Goal: Task Accomplishment & Management: Manage account settings

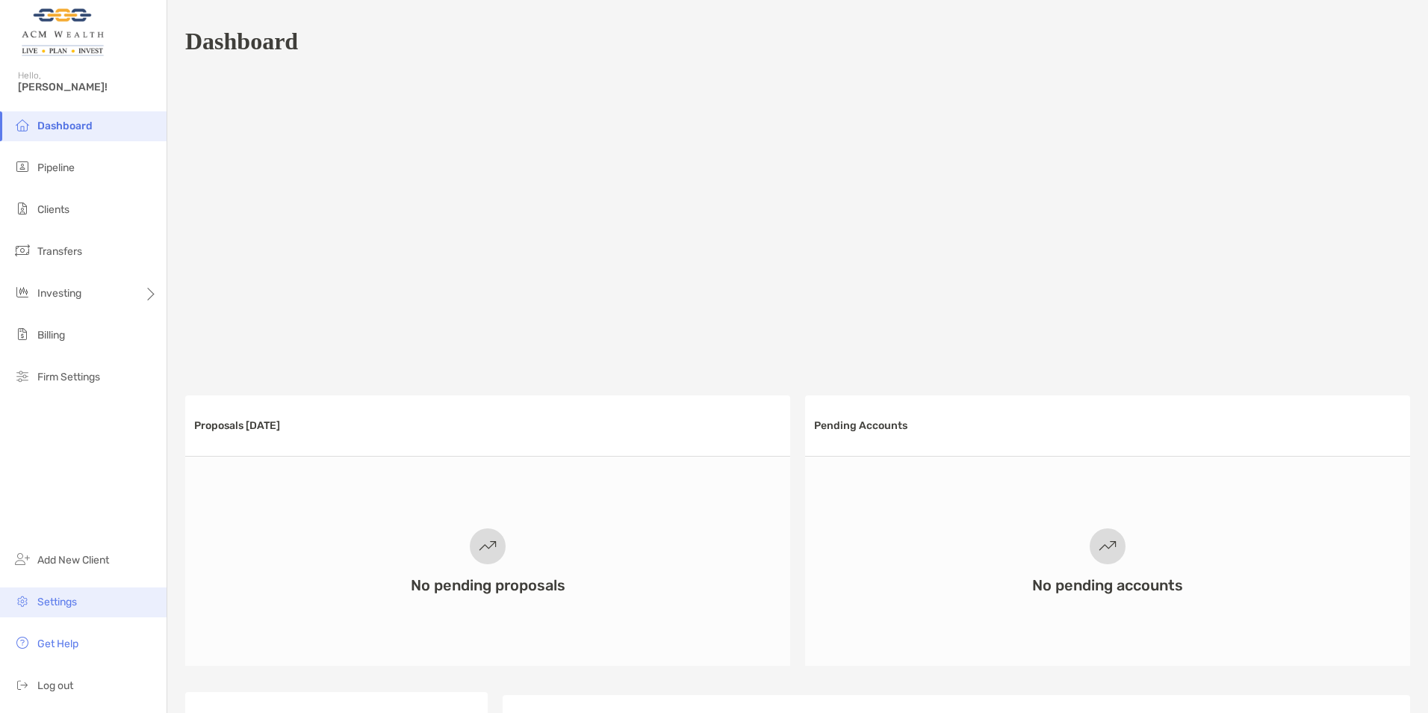
click at [41, 596] on span "Settings" at bounding box center [57, 601] width 40 height 13
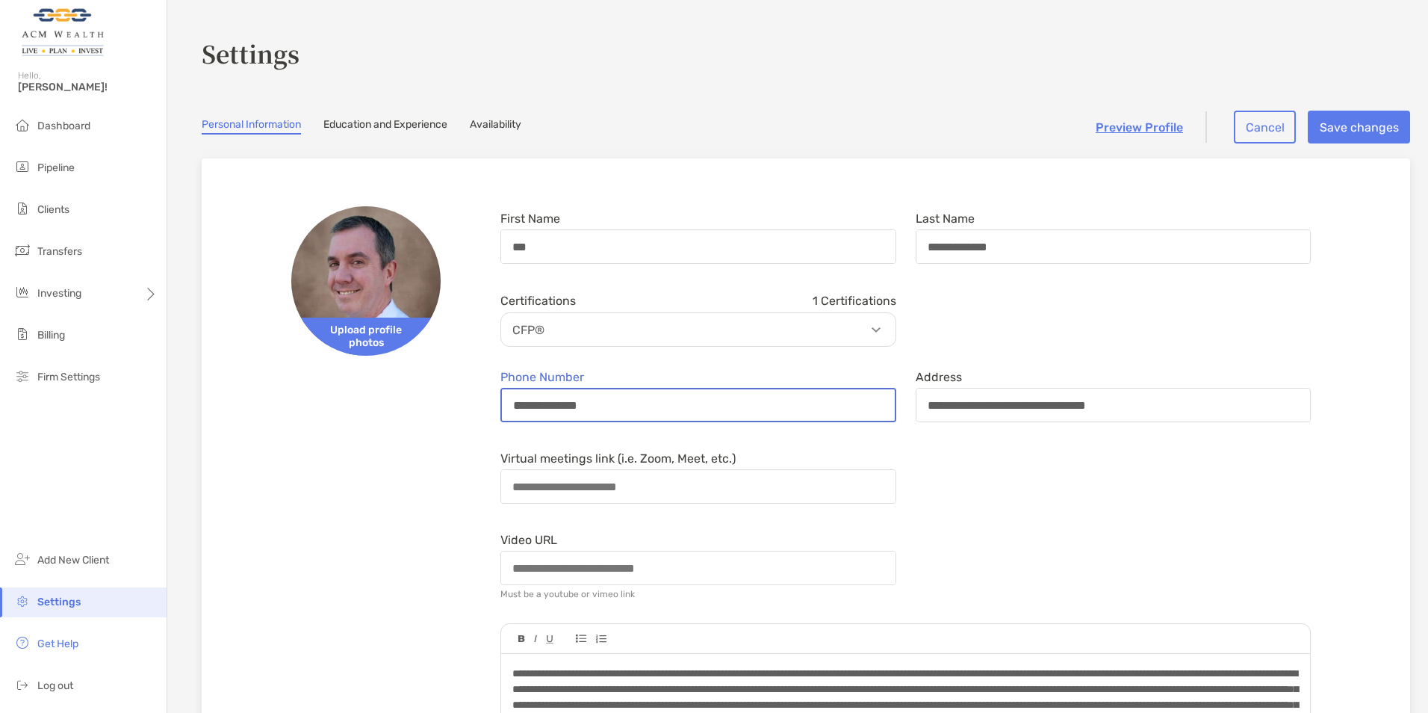
drag, startPoint x: 637, startPoint y: 403, endPoint x: 463, endPoint y: 434, distance: 176.8
type input "**********"
click at [1340, 126] on button "Save changes" at bounding box center [1359, 127] width 102 height 33
click at [504, 129] on link "Availability" at bounding box center [496, 126] width 52 height 16
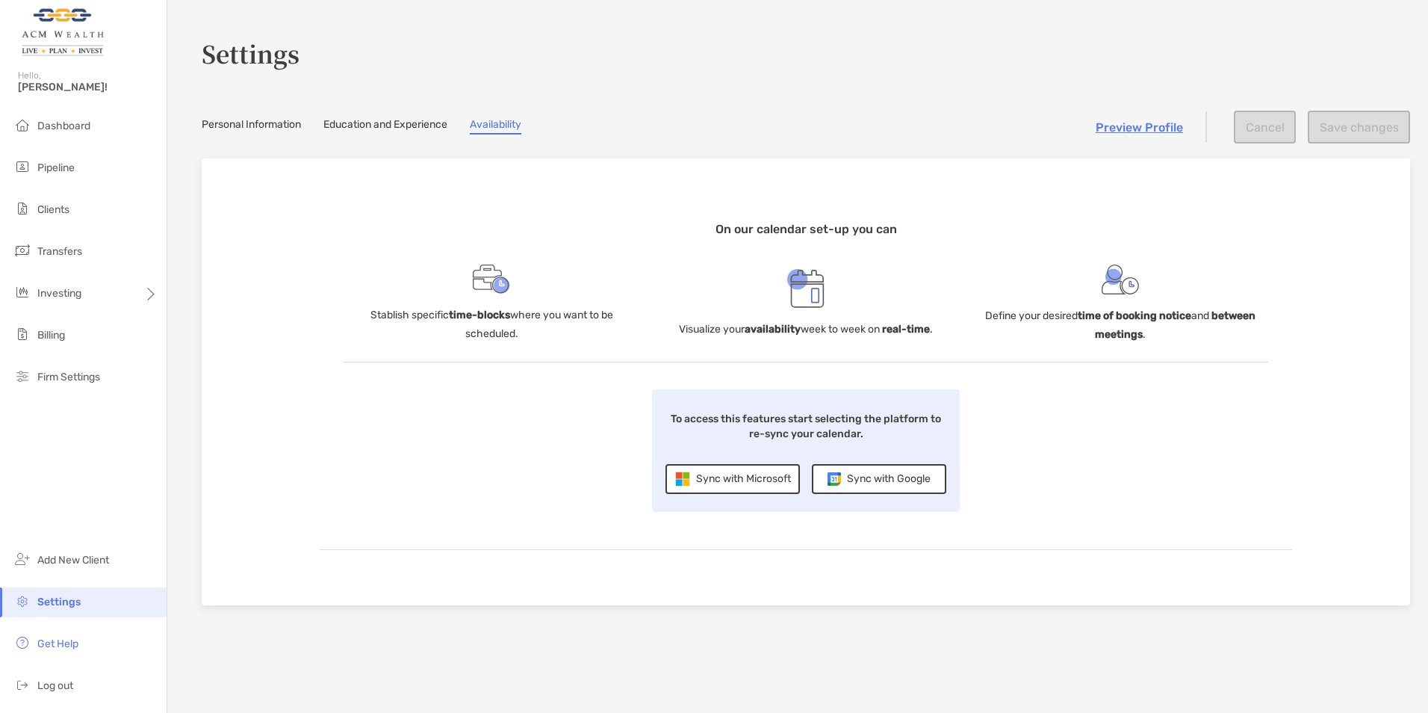
click at [707, 495] on div "To access this features start selecting the platform to re-sync your calendar. …" at bounding box center [806, 450] width 308 height 122
click at [709, 471] on div "Sync with Microsoft" at bounding box center [732, 479] width 134 height 30
